Goal: Task Accomplishment & Management: Manage account settings

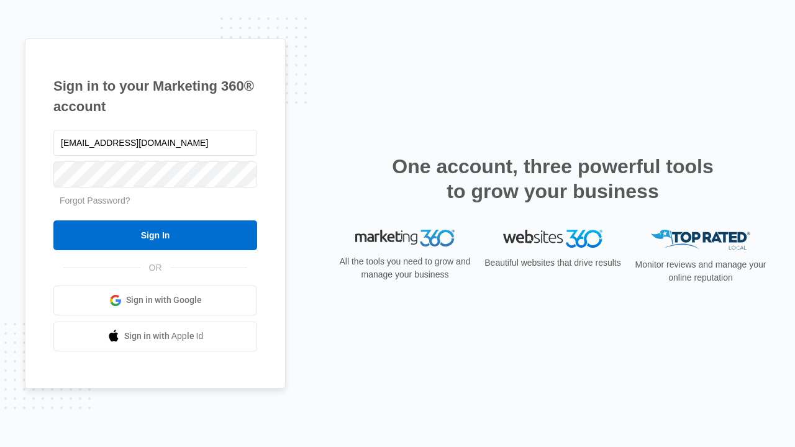
type input "[EMAIL_ADDRESS][DOMAIN_NAME]"
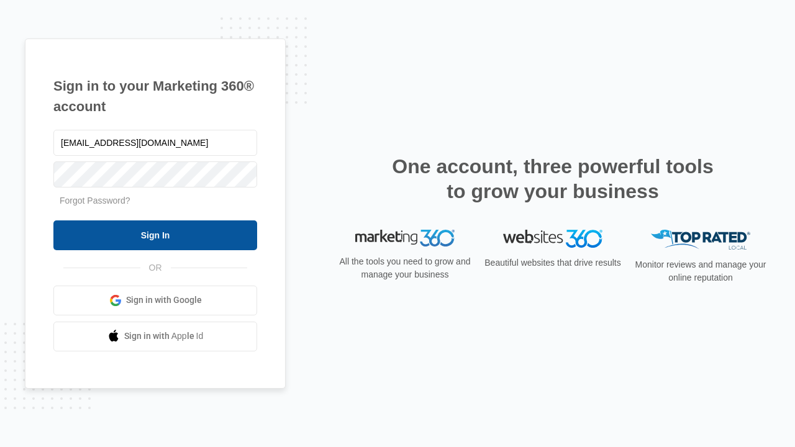
click at [155, 235] on input "Sign In" at bounding box center [155, 235] width 204 height 30
